Goal: Task Accomplishment & Management: Use online tool/utility

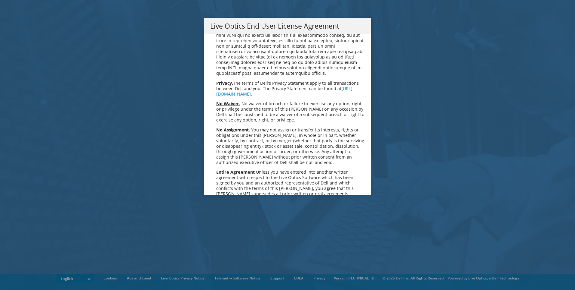
scroll to position [2276, 0]
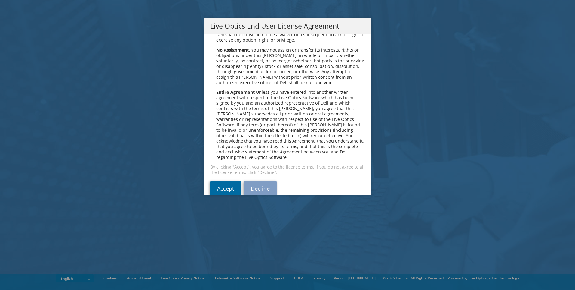
click at [212, 181] on link "Accept" at bounding box center [225, 188] width 31 height 14
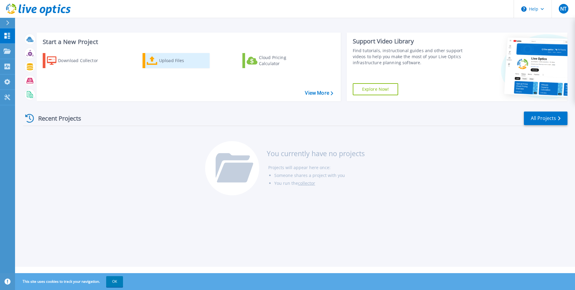
click at [171, 60] on div "Upload Files" at bounding box center [183, 60] width 48 height 12
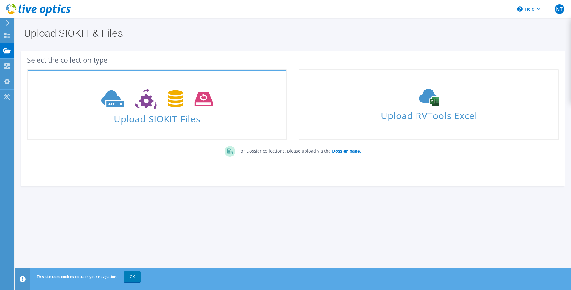
click at [159, 120] on span "Upload SIOKIT Files" at bounding box center [157, 116] width 259 height 13
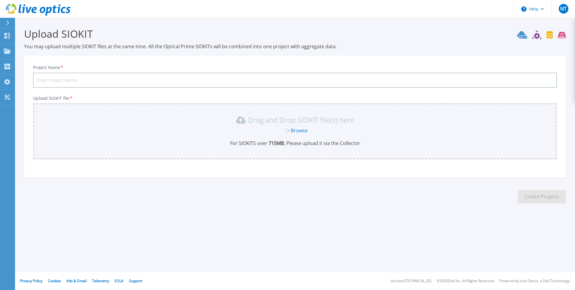
click at [57, 79] on input "Project Name *" at bounding box center [295, 80] width 524 height 15
type input "C"
type input "D"
type input "VM Report"
click at [301, 131] on link "Browse" at bounding box center [299, 130] width 17 height 7
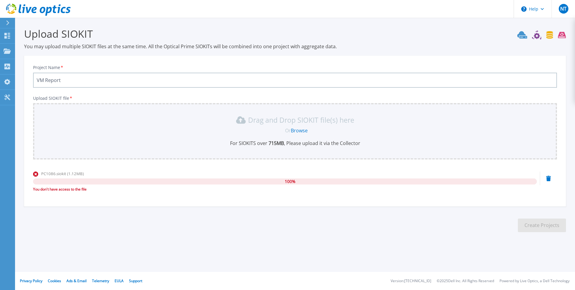
click at [300, 130] on link "Browse" at bounding box center [299, 130] width 17 height 7
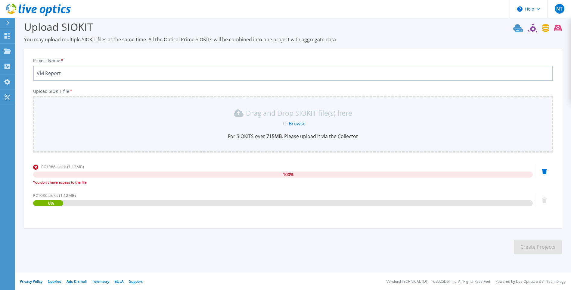
scroll to position [8, 0]
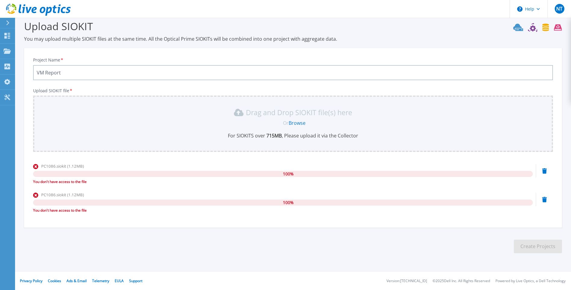
click at [544, 170] on icon at bounding box center [544, 170] width 5 height 5
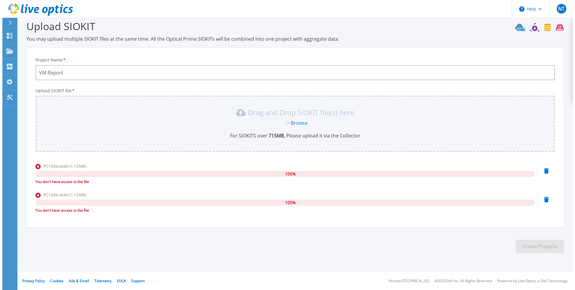
scroll to position [0, 0]
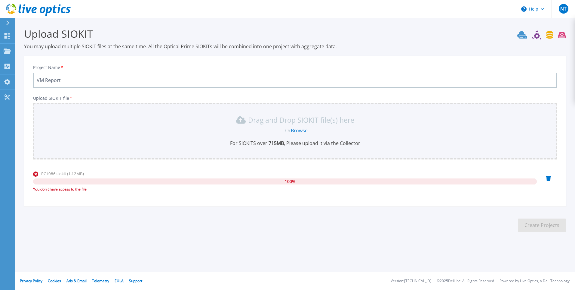
click at [547, 178] on icon at bounding box center [549, 177] width 5 height 5
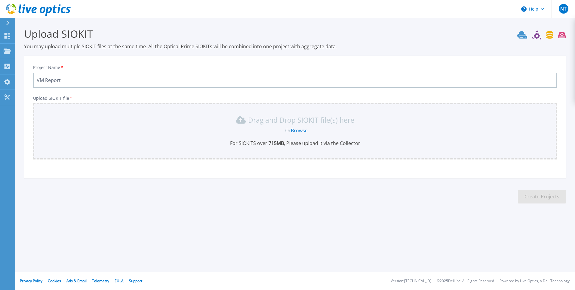
click at [299, 131] on link "Browse" at bounding box center [299, 130] width 17 height 7
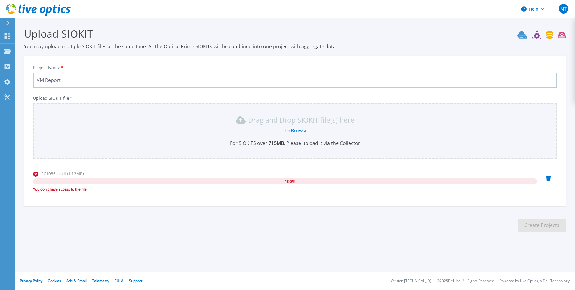
click at [548, 178] on icon at bounding box center [549, 177] width 5 height 5
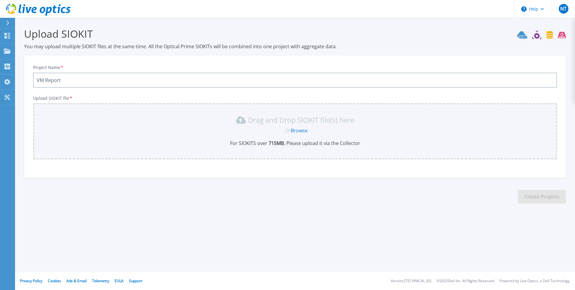
click at [301, 132] on link "Browse" at bounding box center [299, 130] width 17 height 7
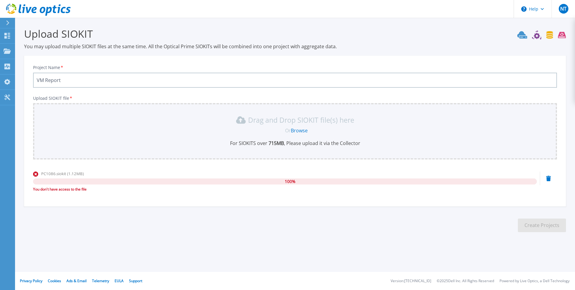
click at [549, 178] on icon at bounding box center [549, 177] width 5 height 5
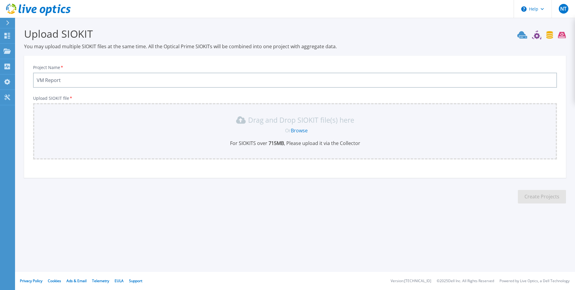
click at [301, 132] on link "Browse" at bounding box center [299, 130] width 17 height 7
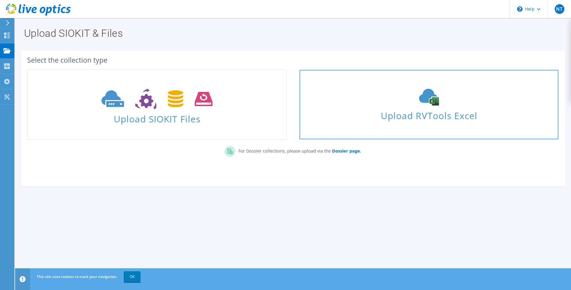
click at [458, 119] on span "Upload RVTools Excel" at bounding box center [428, 113] width 259 height 13
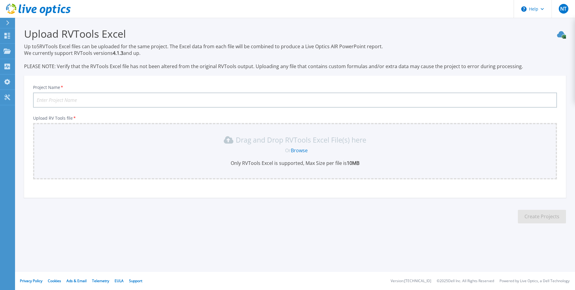
click at [56, 97] on input "Project Name *" at bounding box center [295, 99] width 524 height 15
type input "r"
type input "VM Report"
click at [305, 150] on link "Browse" at bounding box center [299, 150] width 17 height 7
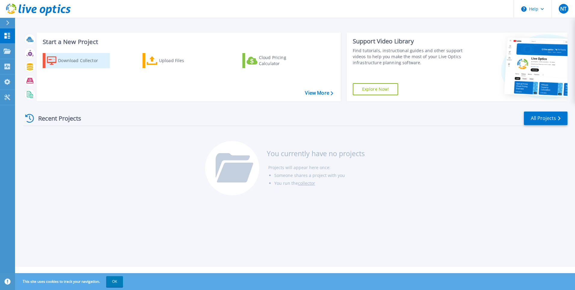
click at [67, 61] on div "Download Collector" at bounding box center [82, 60] width 48 height 12
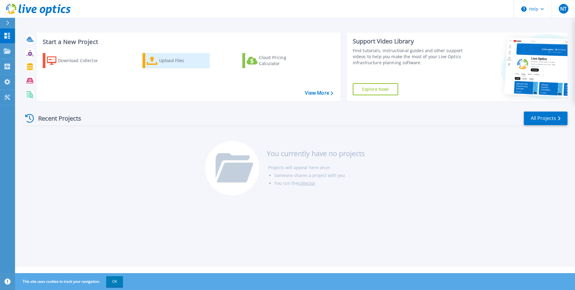
click at [179, 62] on div "Upload Files" at bounding box center [183, 60] width 48 height 12
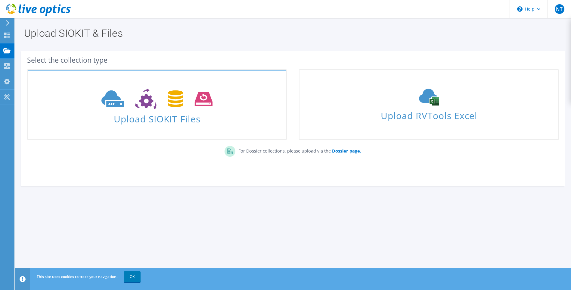
click at [170, 119] on span "Upload SIOKIT Files" at bounding box center [157, 116] width 259 height 13
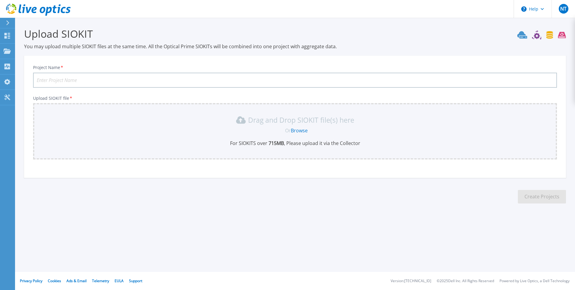
click at [103, 79] on input "Project Name *" at bounding box center [295, 80] width 524 height 15
type input "te"
click at [297, 128] on link "Browse" at bounding box center [299, 130] width 17 height 7
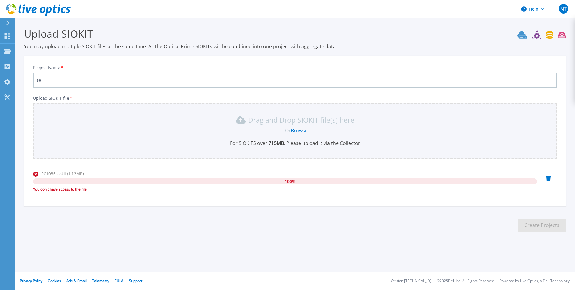
click at [296, 129] on link "Browse" at bounding box center [299, 130] width 17 height 7
click at [300, 131] on link "Browse" at bounding box center [299, 130] width 17 height 7
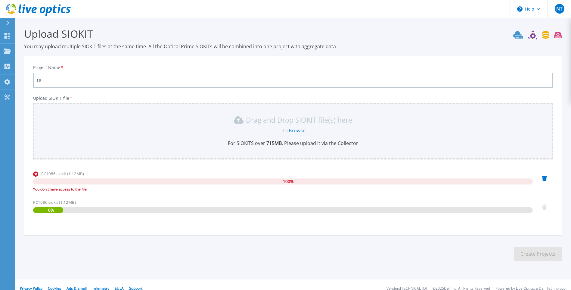
scroll to position [8, 0]
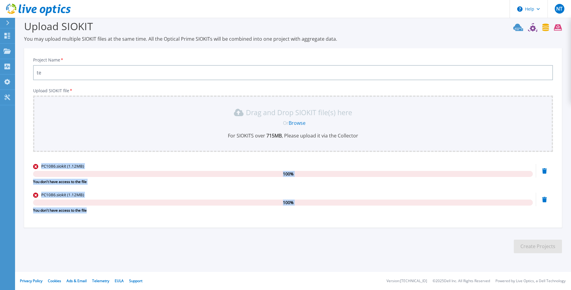
drag, startPoint x: 105, startPoint y: 214, endPoint x: 30, endPoint y: 164, distance: 90.1
click at [30, 164] on div "Project Name * te Upload SIOKIT file * Drag and Drop SIOKIT file(s) here Or Bro…" at bounding box center [293, 139] width 538 height 175
copy div "PC1086.siokit (1.12MB) 100 % You don't have access to the file PC1086.siokit (1…"
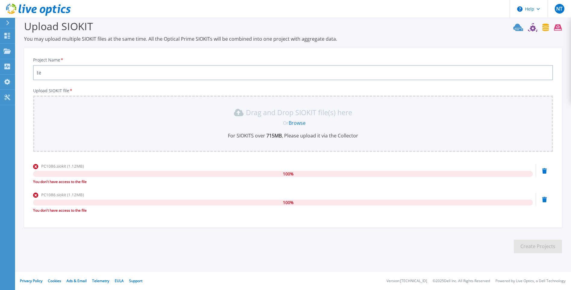
click at [294, 122] on link "Browse" at bounding box center [297, 122] width 17 height 7
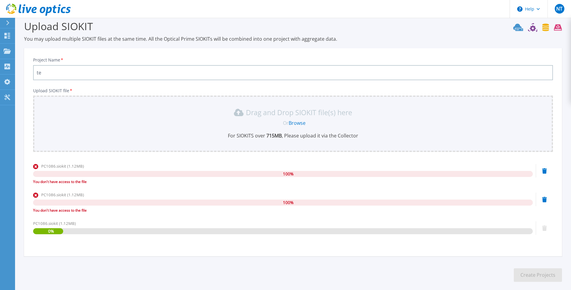
scroll to position [36, 0]
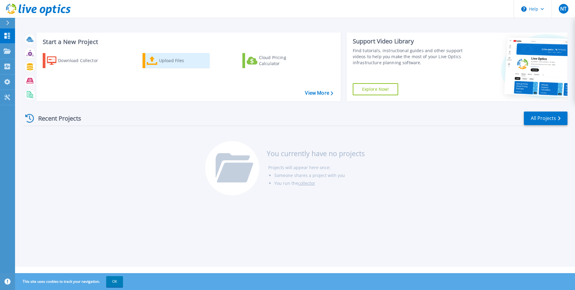
click at [166, 60] on div "Upload Files" at bounding box center [183, 60] width 48 height 12
click at [169, 60] on div "Upload Files" at bounding box center [183, 60] width 48 height 12
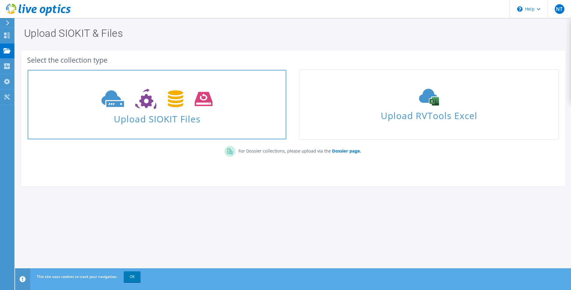
click at [160, 119] on span "Upload SIOKIT Files" at bounding box center [157, 116] width 259 height 13
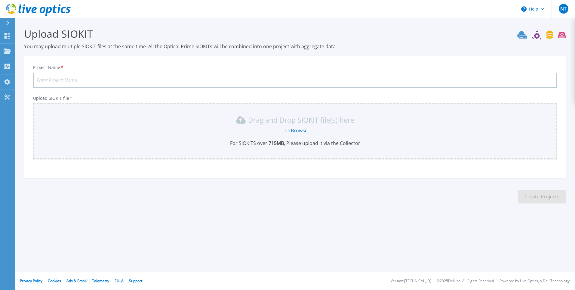
click at [85, 79] on input "Project Name *" at bounding box center [295, 80] width 524 height 15
click at [302, 131] on link "Browse" at bounding box center [299, 130] width 17 height 7
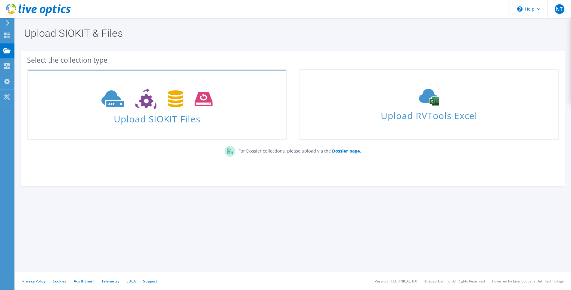
click at [157, 119] on span "Upload SIOKIT Files" at bounding box center [157, 116] width 259 height 13
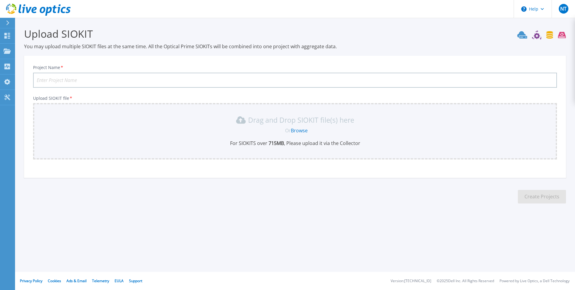
click at [100, 79] on input "Project Name *" at bounding box center [295, 80] width 524 height 15
type input "t"
click at [297, 131] on link "Browse" at bounding box center [299, 130] width 17 height 7
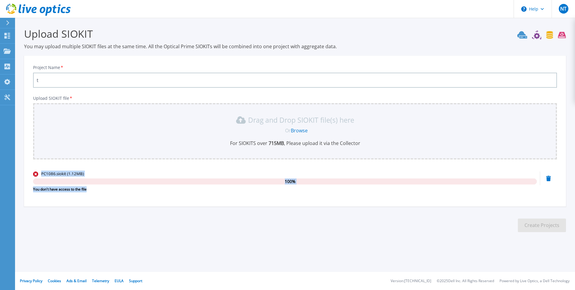
drag, startPoint x: 93, startPoint y: 192, endPoint x: 37, endPoint y: 172, distance: 59.2
click at [37, 172] on div "PC1086.siokit (1.12MB) 100 % You don't have access to the file" at bounding box center [285, 183] width 504 height 26
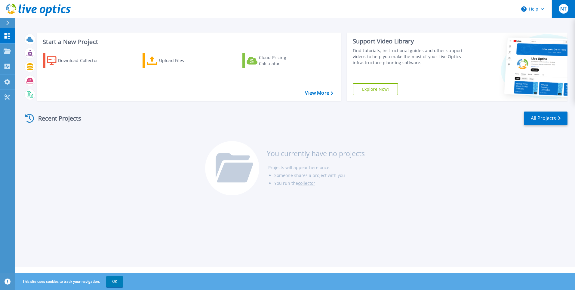
click at [563, 8] on span "NT" at bounding box center [564, 8] width 6 height 5
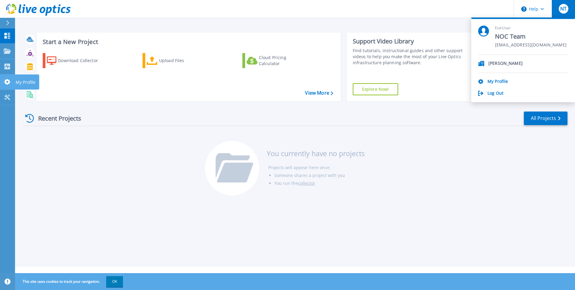
click at [9, 82] on icon at bounding box center [7, 82] width 6 height 6
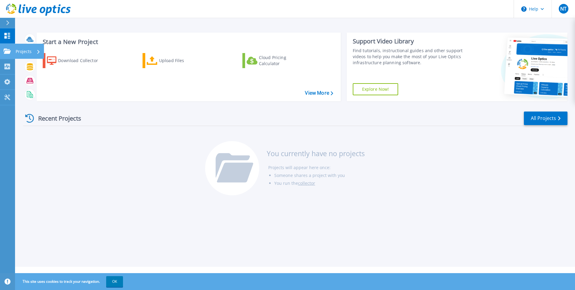
click at [20, 53] on p "Projects" at bounding box center [24, 52] width 16 height 16
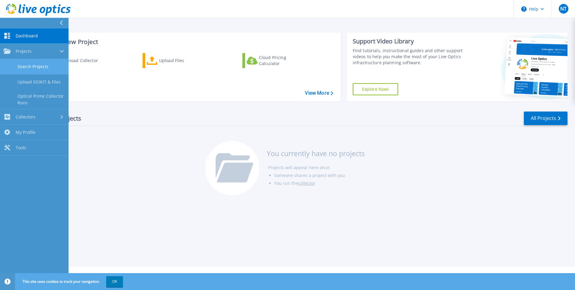
click at [33, 69] on link "Search Projects" at bounding box center [34, 66] width 69 height 15
click at [36, 69] on link "Search Projects" at bounding box center [34, 66] width 69 height 15
click at [19, 51] on span "Projects" at bounding box center [24, 50] width 16 height 5
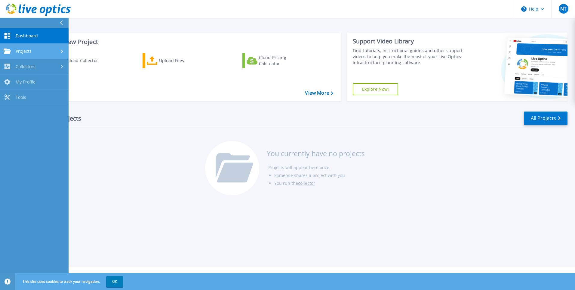
click at [19, 51] on span "Projects" at bounding box center [24, 50] width 16 height 5
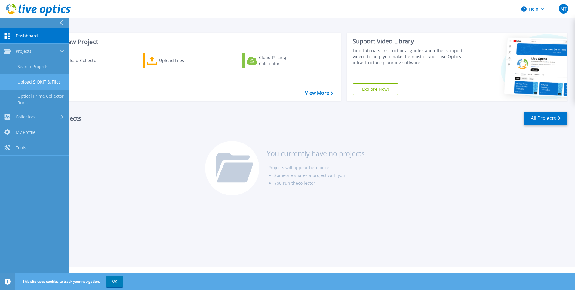
click at [28, 81] on link "Upload SIOKIT & Files" at bounding box center [34, 81] width 69 height 15
click at [28, 63] on link "Search Projects" at bounding box center [34, 66] width 69 height 15
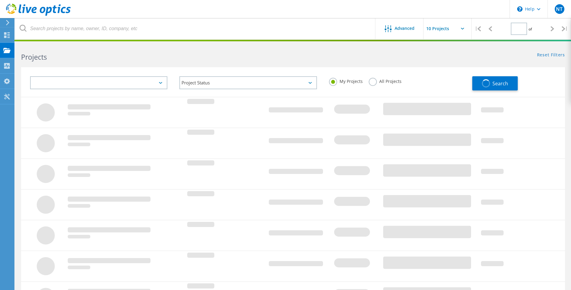
type input "1"
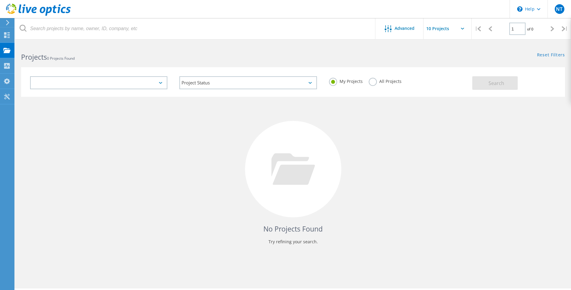
click at [160, 82] on icon at bounding box center [160, 83] width 3 height 2
click at [160, 84] on div at bounding box center [98, 82] width 137 height 13
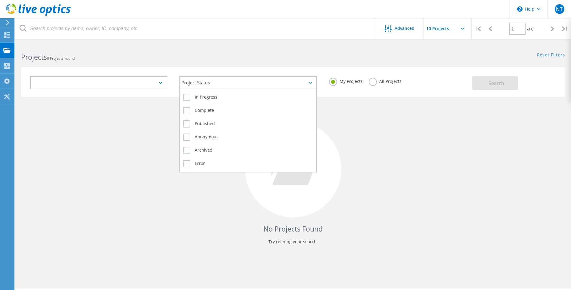
click at [313, 83] on div "Project Status" at bounding box center [247, 82] width 137 height 13
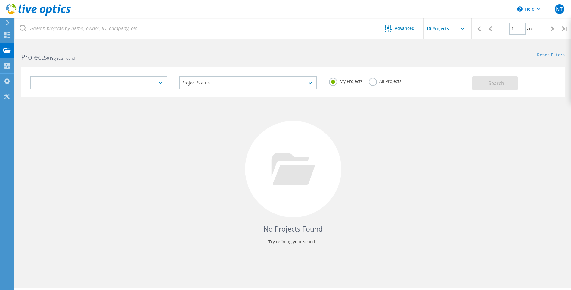
click at [374, 82] on label "All Projects" at bounding box center [385, 81] width 33 height 6
click at [0, 0] on input "All Projects" at bounding box center [0, 0] width 0 height 0
click at [482, 84] on button "Search" at bounding box center [494, 83] width 45 height 14
click at [447, 29] on input "text" at bounding box center [453, 28] width 60 height 21
click at [415, 29] on div "Advanced" at bounding box center [399, 29] width 48 height 8
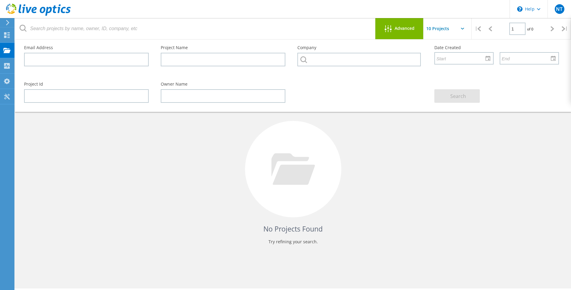
click at [415, 29] on div "Advanced" at bounding box center [399, 29] width 48 height 8
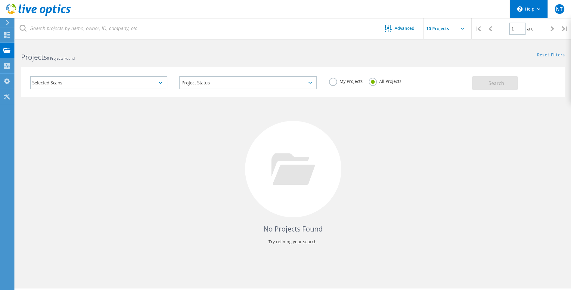
click at [541, 10] on div "\n Help" at bounding box center [529, 9] width 38 height 18
click at [137, 88] on div "Selected Scans" at bounding box center [98, 82] width 137 height 13
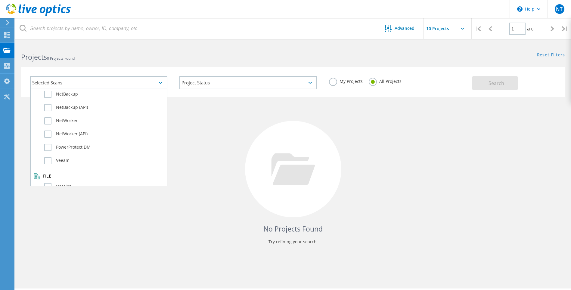
scroll to position [423, 0]
click at [253, 144] on div at bounding box center [293, 169] width 96 height 96
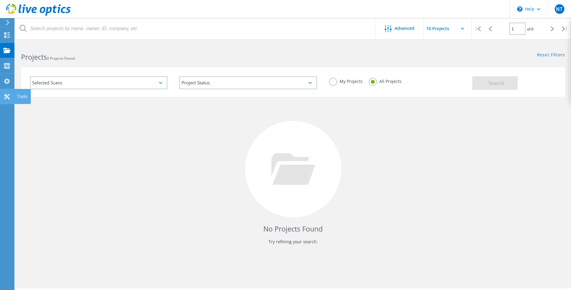
click at [19, 94] on div "Tools" at bounding box center [22, 96] width 11 height 4
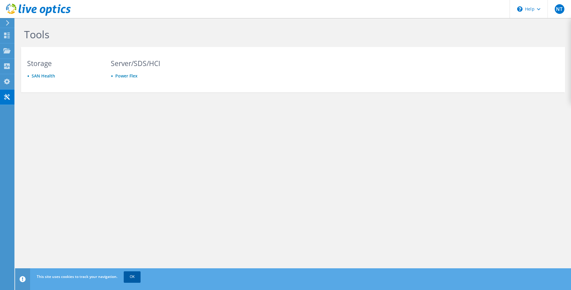
click at [137, 276] on link "OK" at bounding box center [132, 276] width 17 height 11
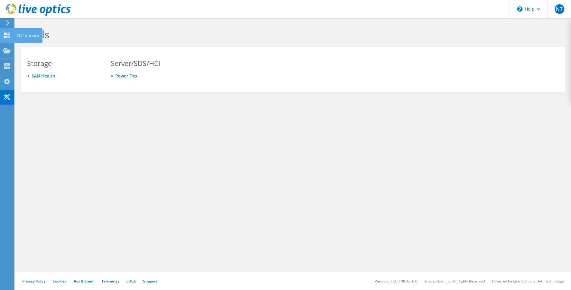
click at [20, 33] on div "Dashboard" at bounding box center [28, 35] width 28 height 15
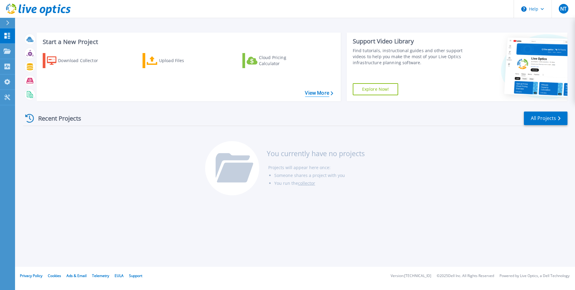
click at [320, 94] on link "View More" at bounding box center [319, 93] width 28 height 6
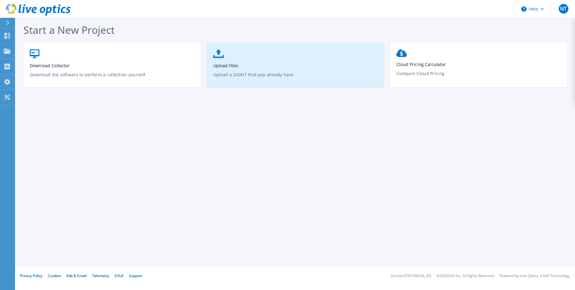
click at [231, 67] on span "Upload Files" at bounding box center [295, 66] width 165 height 6
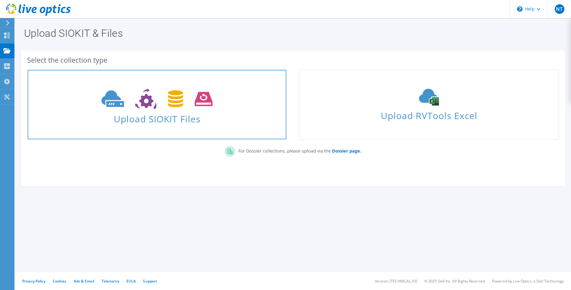
click at [134, 104] on icon at bounding box center [156, 98] width 111 height 21
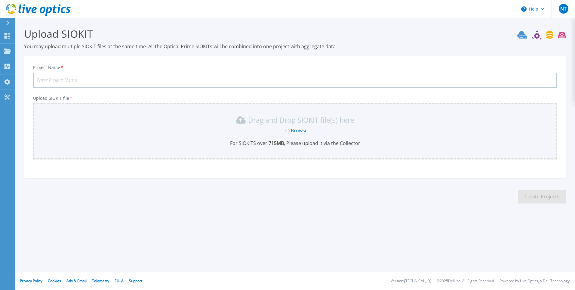
click at [79, 84] on input "Project Name *" at bounding box center [295, 80] width 524 height 15
type input "test"
click at [76, 121] on div "Drag and Drop SIOKIT file(s) here" at bounding box center [295, 120] width 517 height 10
click at [303, 133] on link "Browse" at bounding box center [299, 130] width 17 height 7
